Goal: Information Seeking & Learning: Learn about a topic

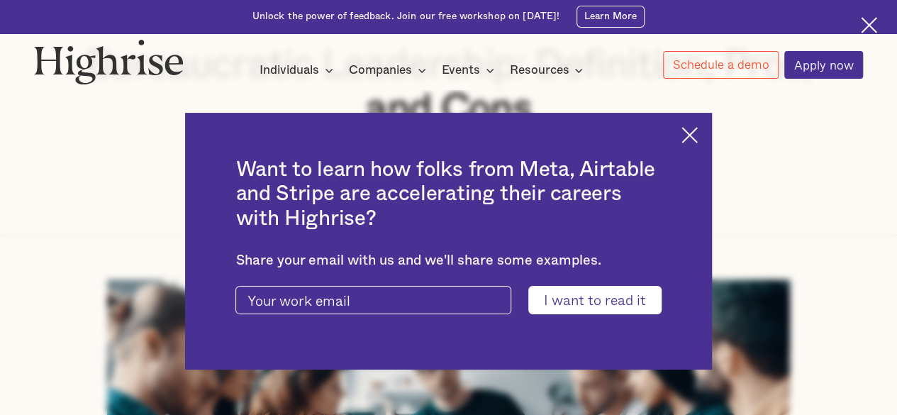
scroll to position [227, 0]
click at [695, 127] on img at bounding box center [690, 135] width 16 height 16
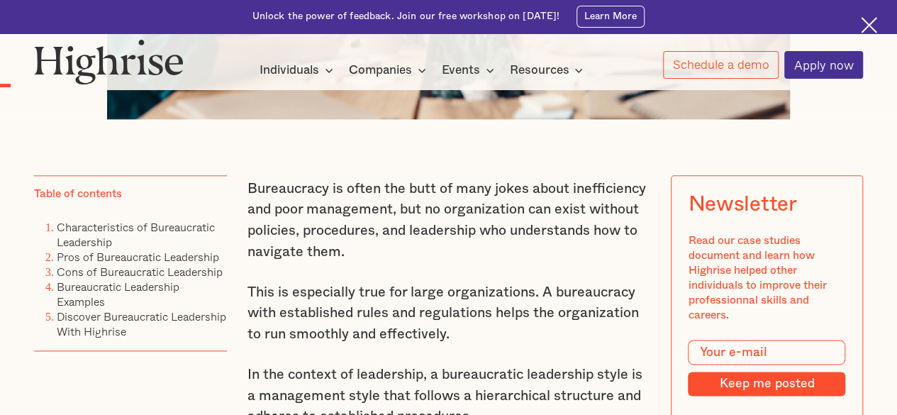
scroll to position [936, 0]
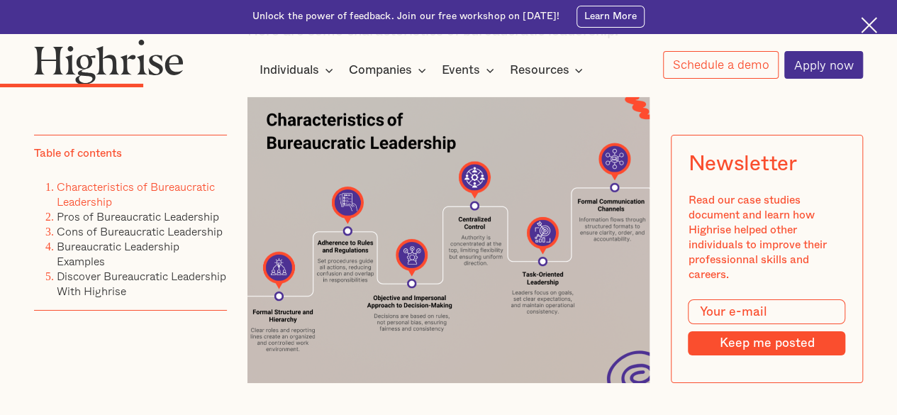
scroll to position [2277, 0]
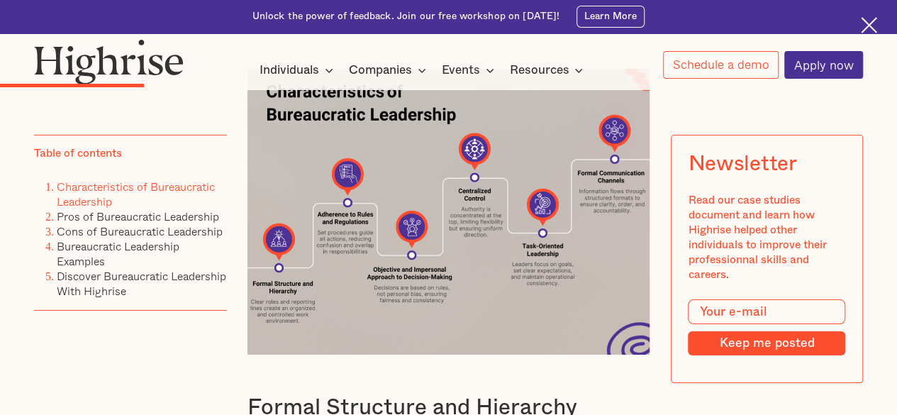
click at [423, 168] on img at bounding box center [449, 212] width 403 height 287
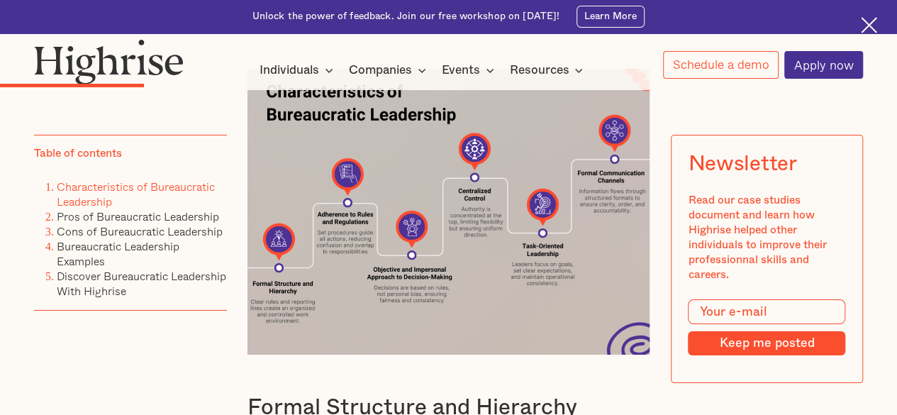
click at [423, 168] on img at bounding box center [449, 212] width 403 height 287
